Goal: Task Accomplishment & Management: Manage account settings

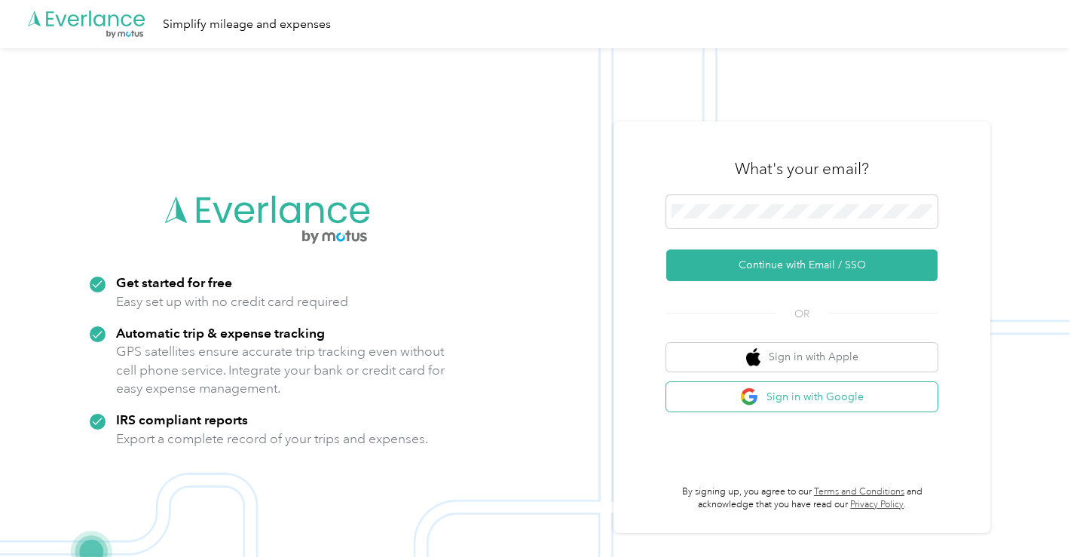
click at [801, 409] on button "Sign in with Google" at bounding box center [802, 396] width 271 height 29
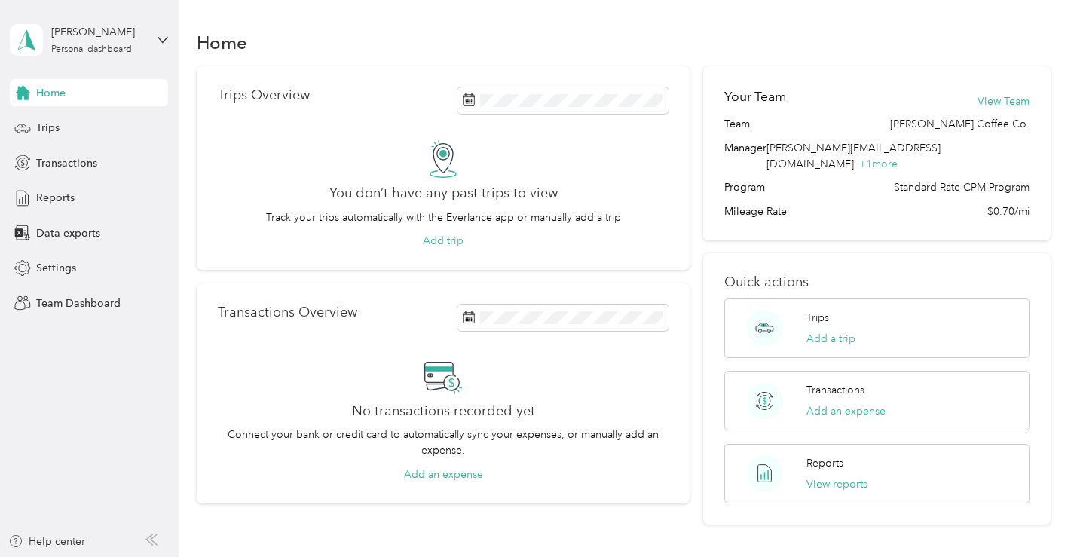
click at [156, 55] on div "[PERSON_NAME] Personal dashboard" at bounding box center [89, 40] width 158 height 53
click at [133, 124] on div "Team dashboard" at bounding box center [212, 124] width 382 height 26
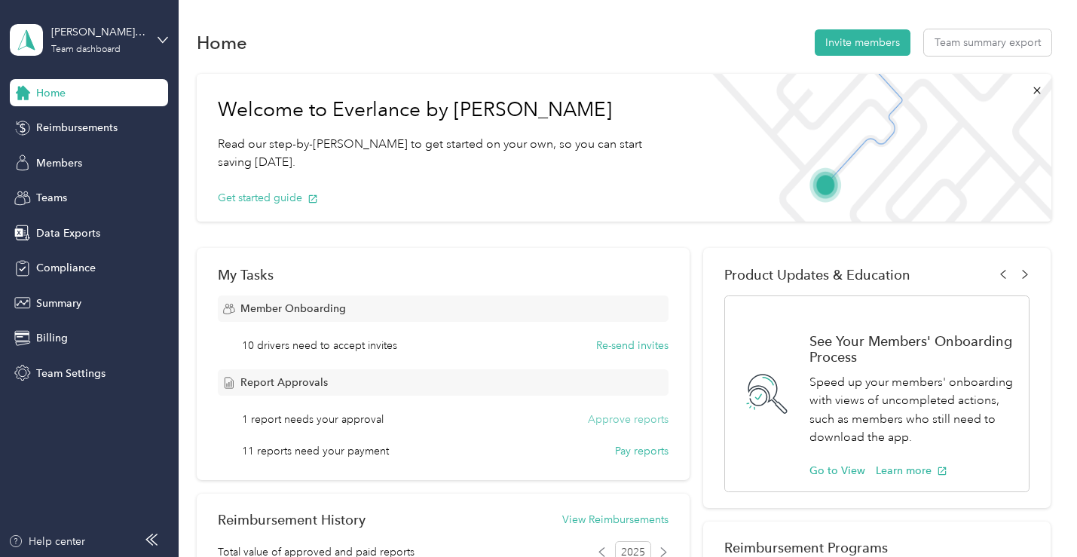
click at [651, 418] on button "Approve reports" at bounding box center [628, 420] width 81 height 16
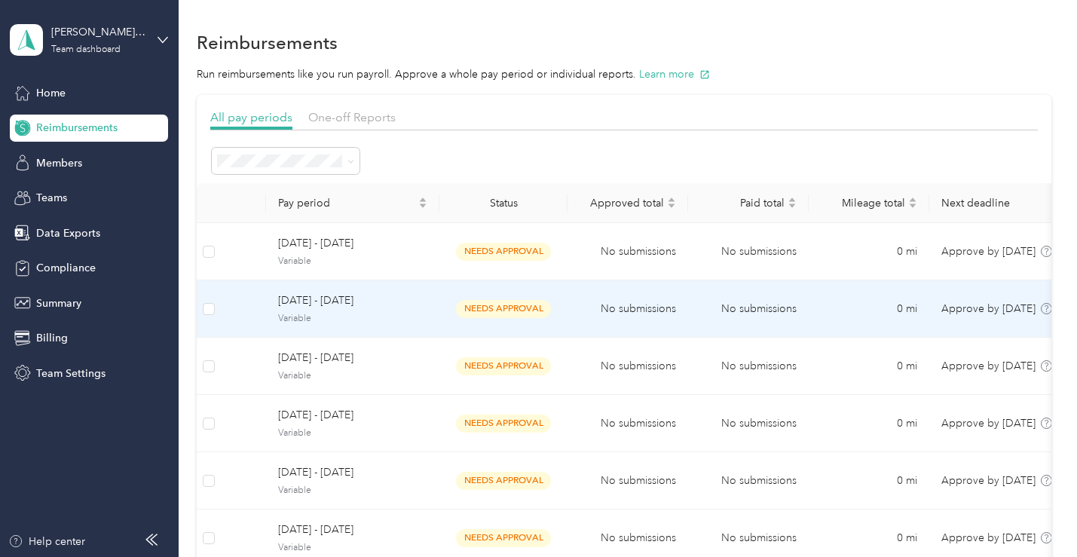
scroll to position [2, 0]
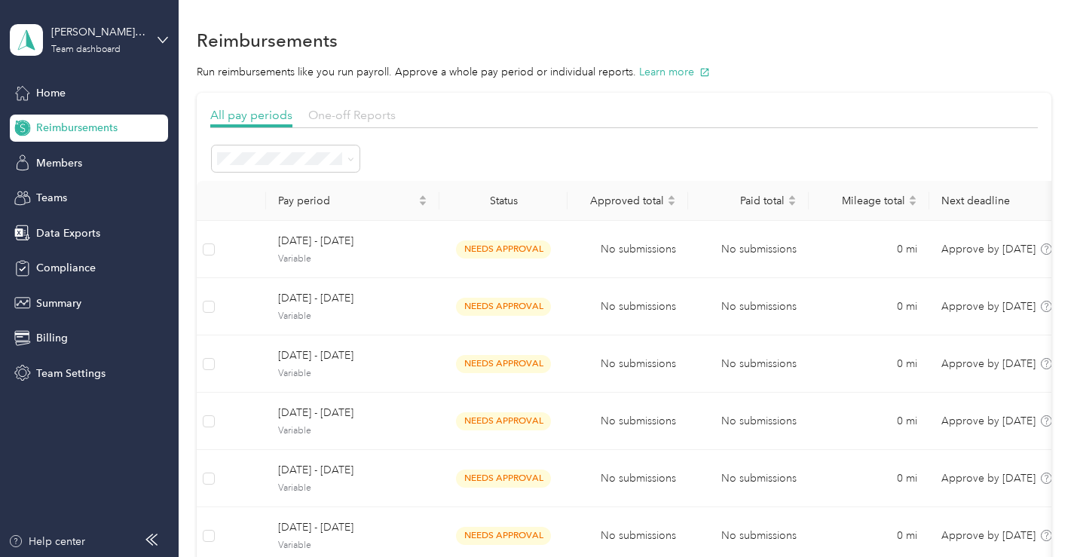
click at [379, 112] on span "One-off Reports" at bounding box center [351, 115] width 87 height 14
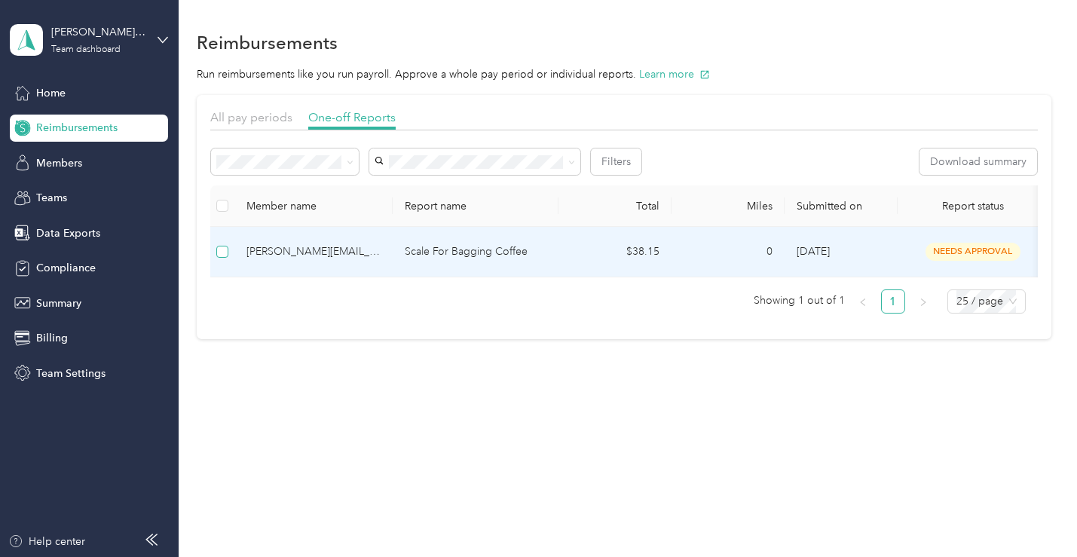
click at [228, 253] on span at bounding box center [222, 252] width 12 height 12
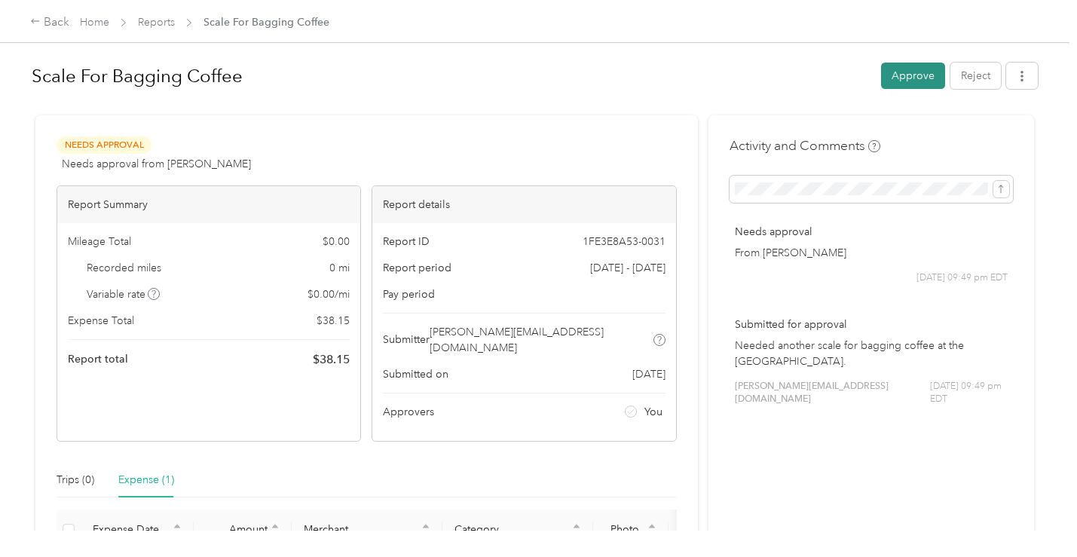
click at [925, 69] on button "Approve" at bounding box center [913, 76] width 64 height 26
